Goal: Information Seeking & Learning: Learn about a topic

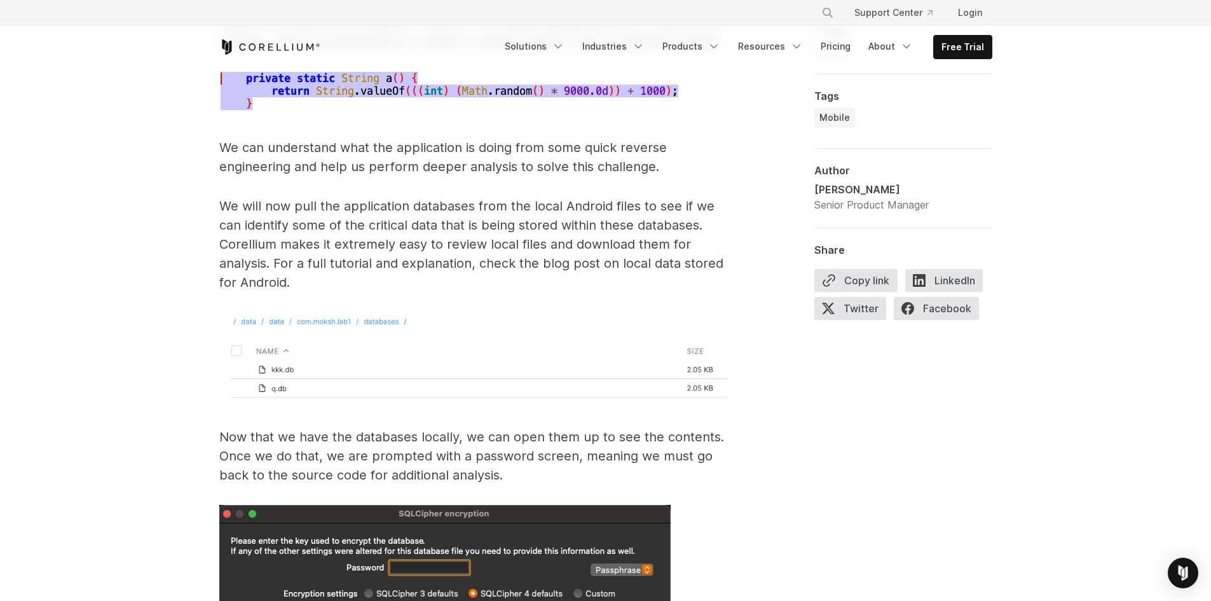
scroll to position [5534, 0]
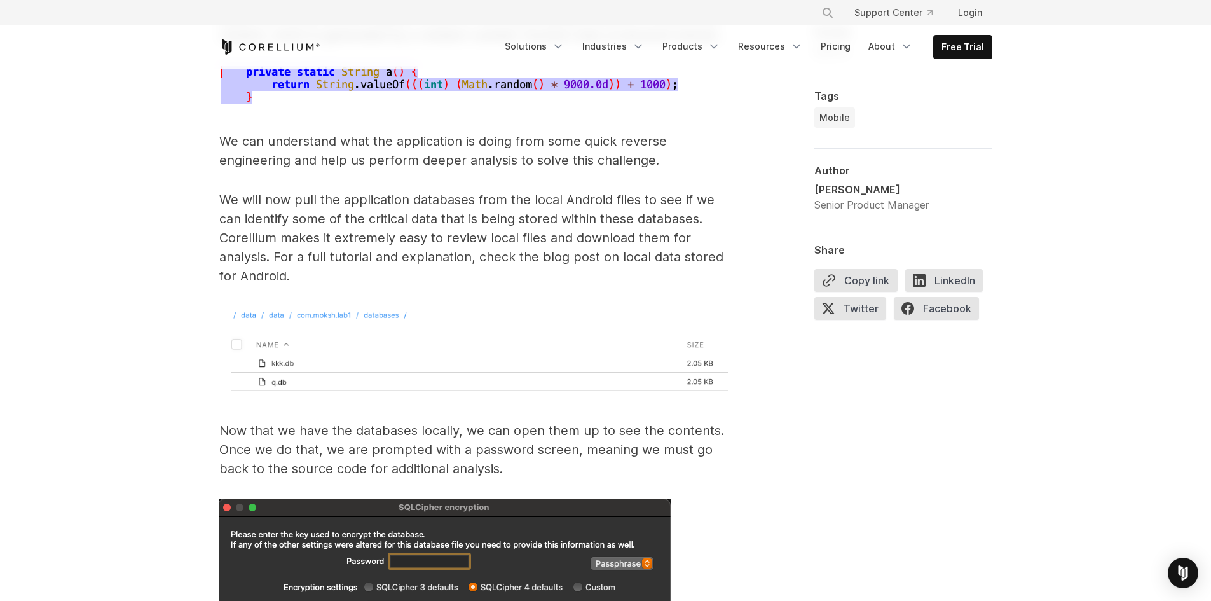
drag, startPoint x: 317, startPoint y: 413, endPoint x: 244, endPoint y: 406, distance: 73.4
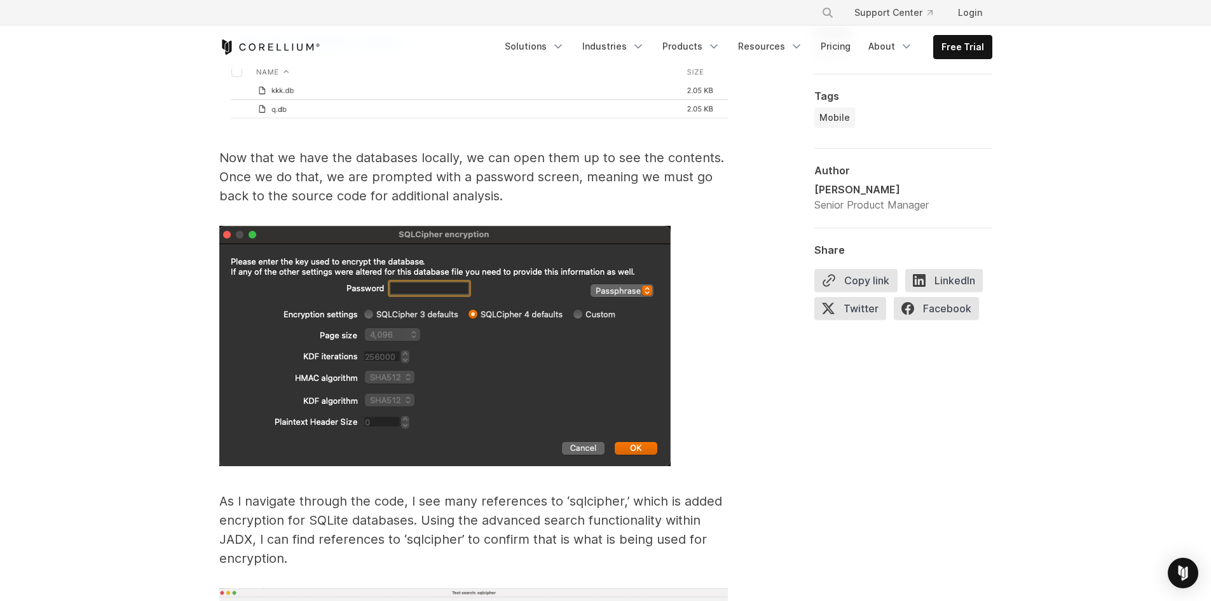
scroll to position [5788, 0]
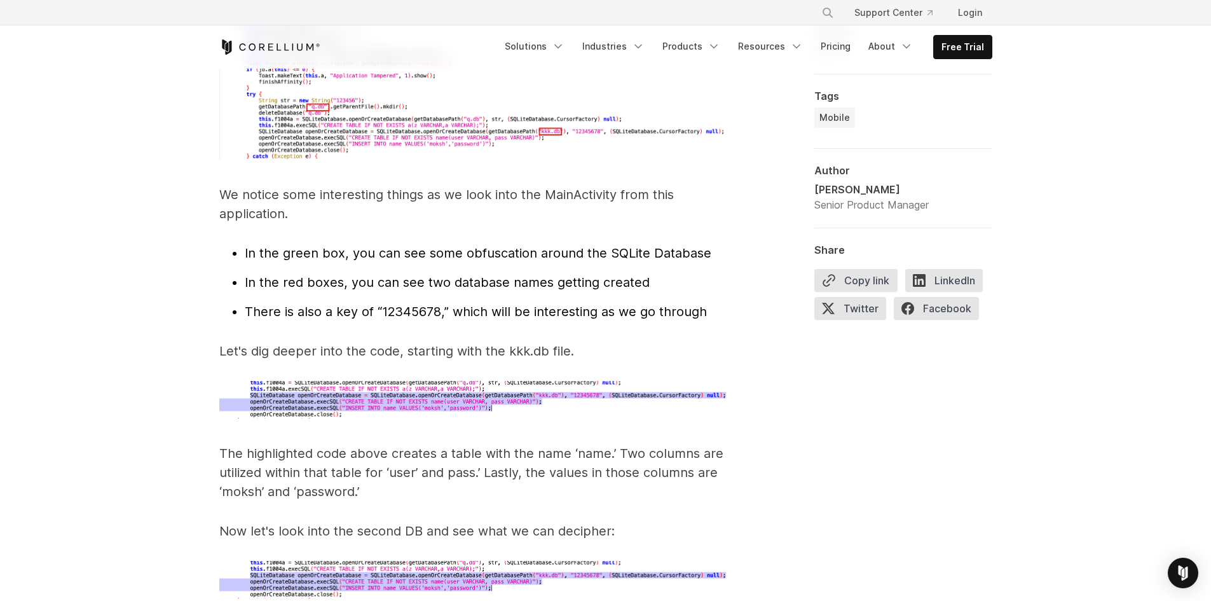
scroll to position [4898, 0]
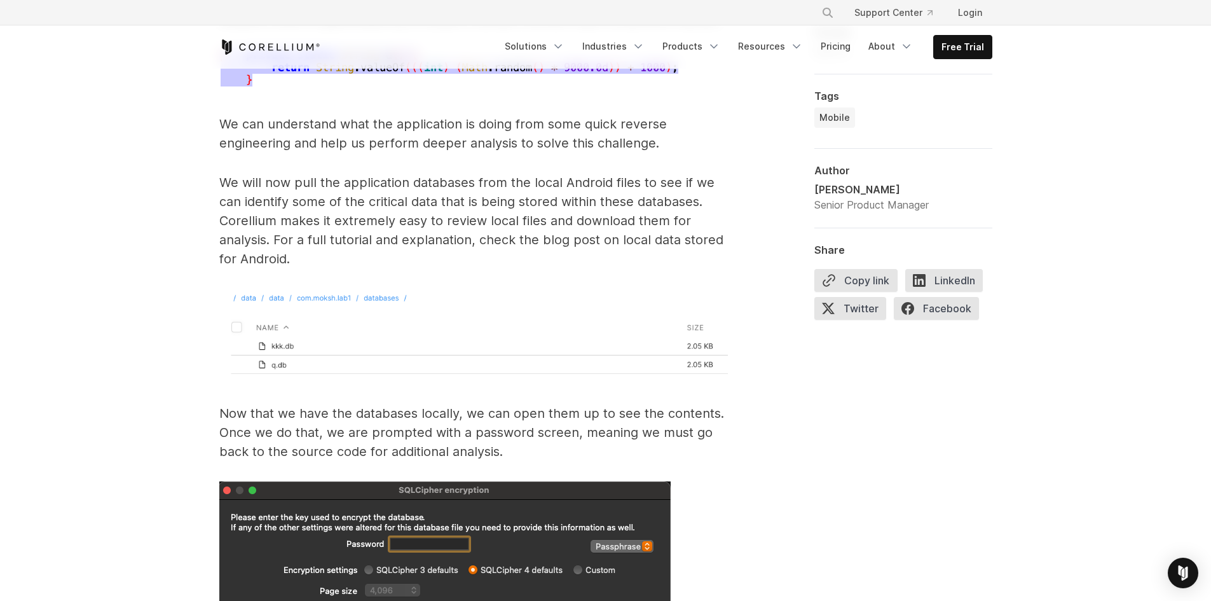
scroll to position [5788, 0]
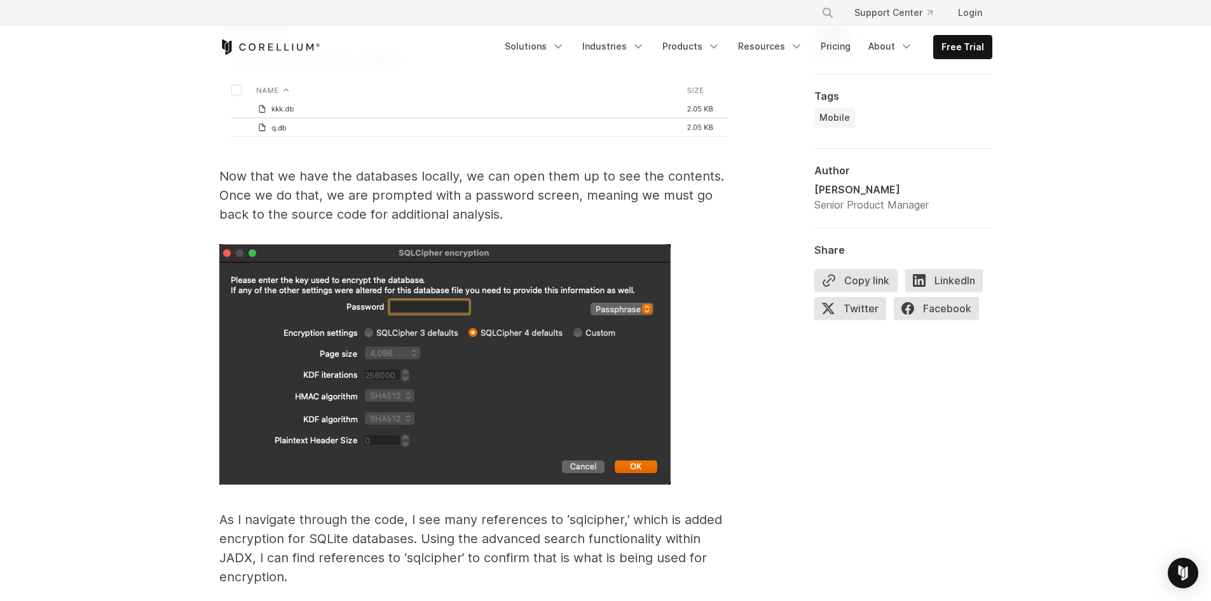
drag, startPoint x: 334, startPoint y: 267, endPoint x: 240, endPoint y: 274, distance: 94.4
drag, startPoint x: 334, startPoint y: 270, endPoint x: 226, endPoint y: 267, distance: 108.1
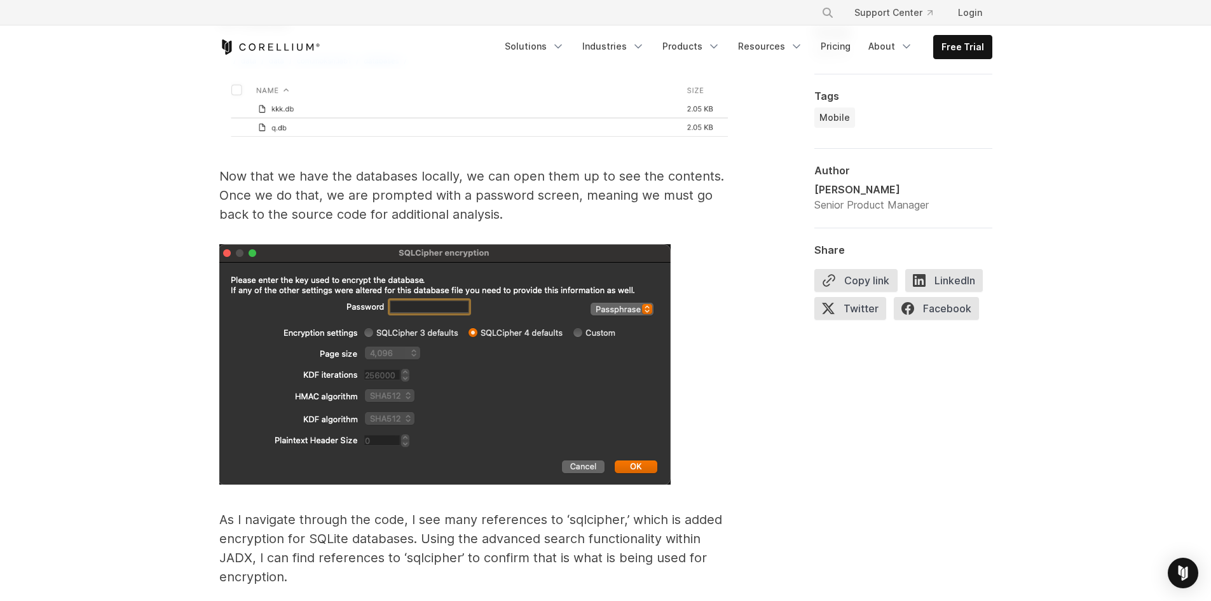
copy span "./sqlcipher q .db"
